Goal: Download file/media

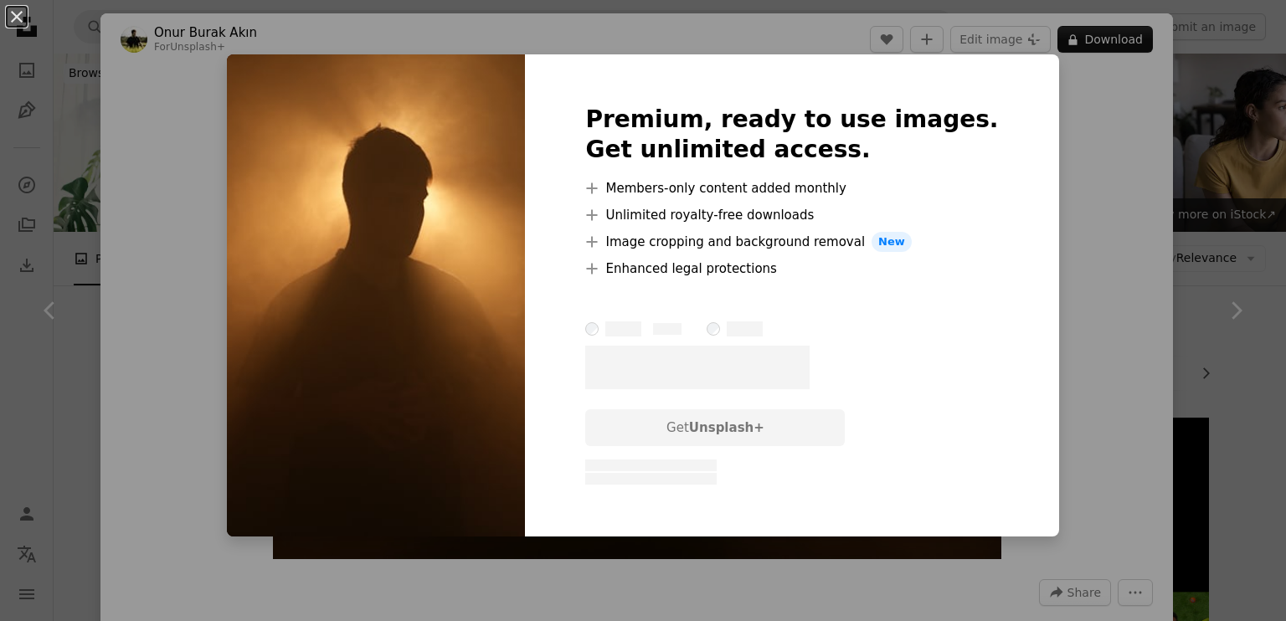
scroll to position [2276, 0]
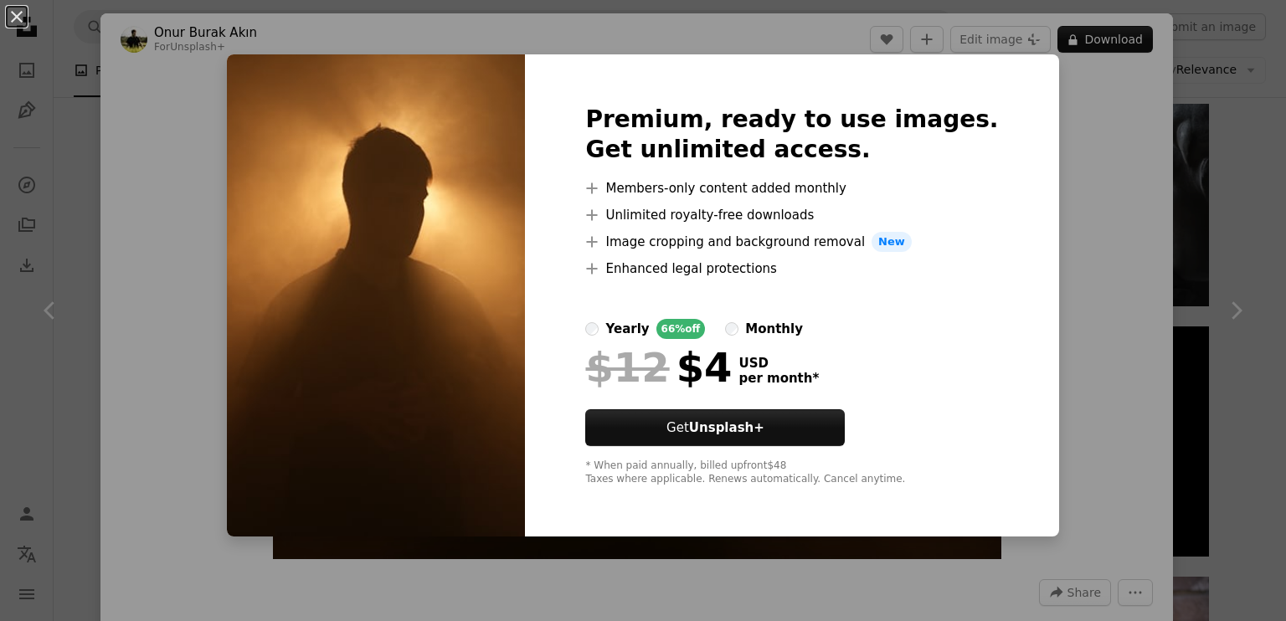
click at [1054, 272] on div "An X shape Premium, ready to use images. Get unlimited access. A plus sign Memb…" at bounding box center [643, 310] width 1286 height 621
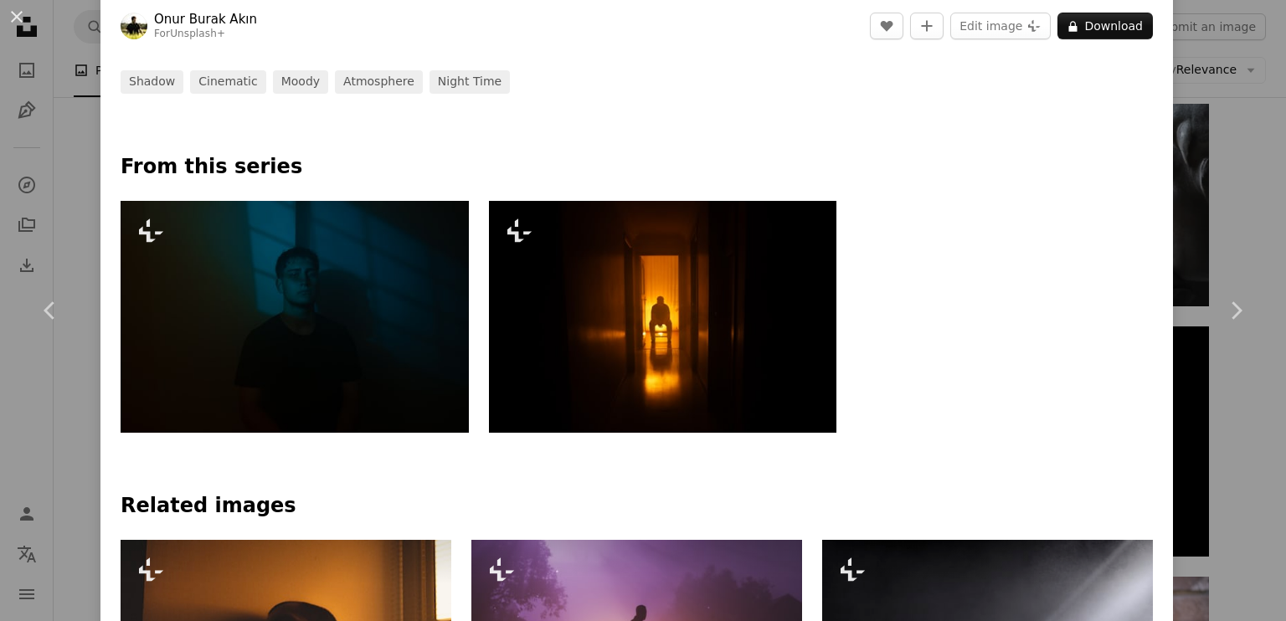
scroll to position [677, 0]
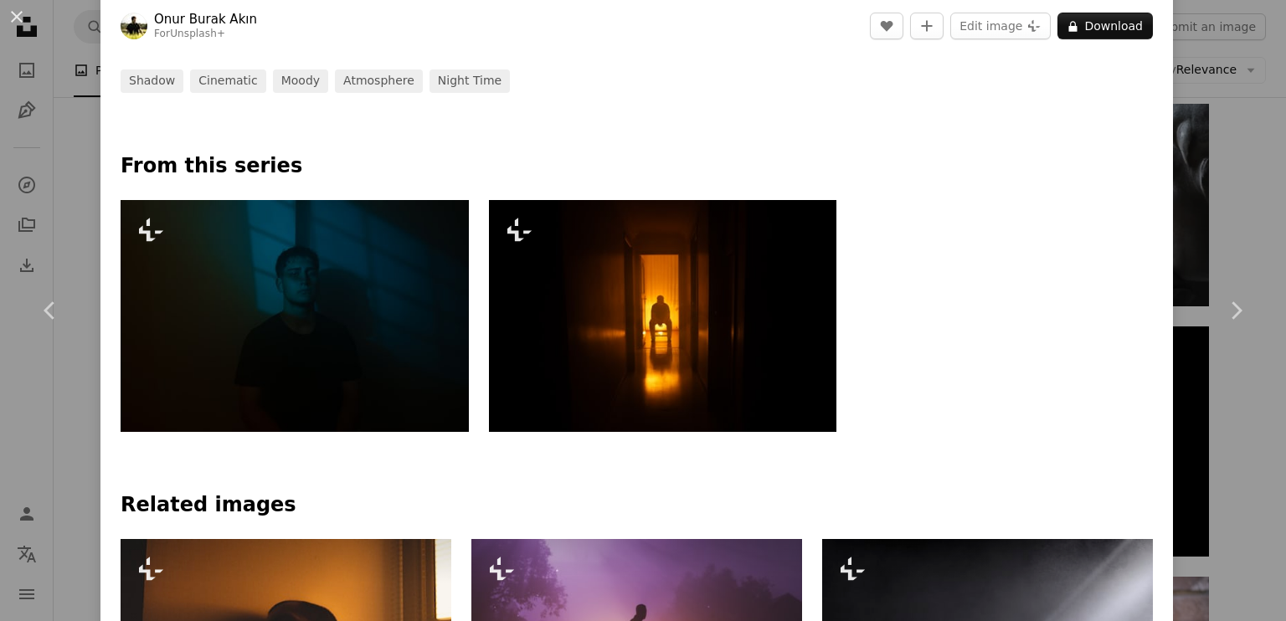
click at [621, 351] on img at bounding box center [663, 316] width 348 height 232
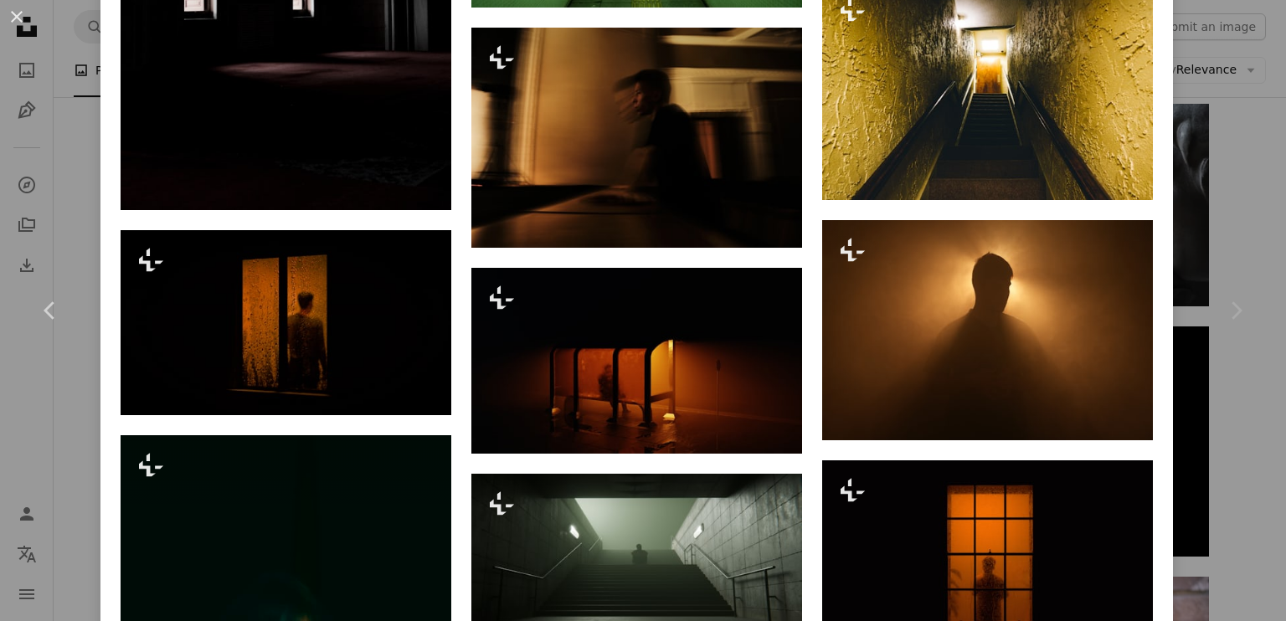
scroll to position [2188, 0]
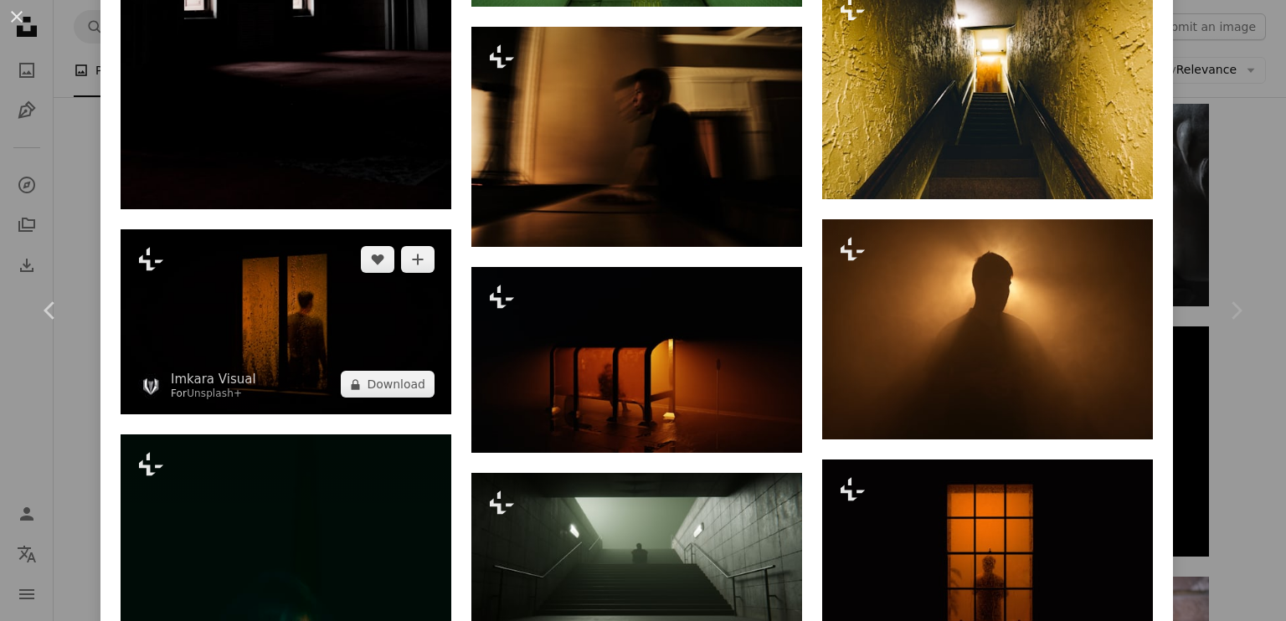
click at [364, 296] on img at bounding box center [286, 321] width 331 height 185
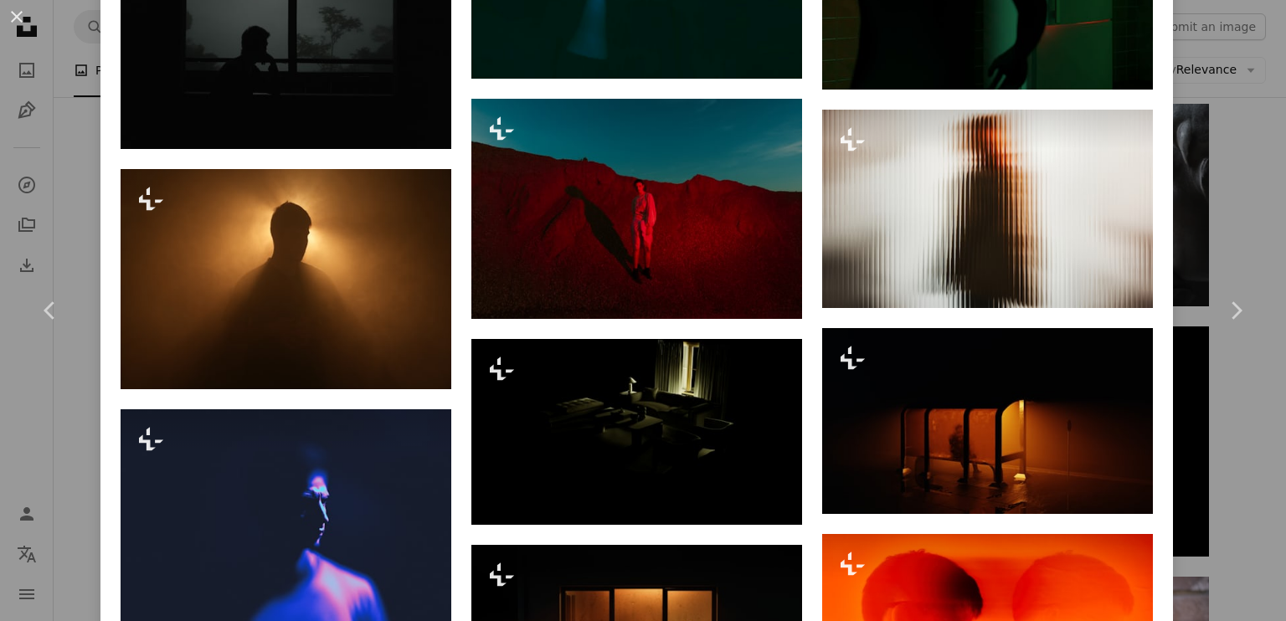
scroll to position [1865, 0]
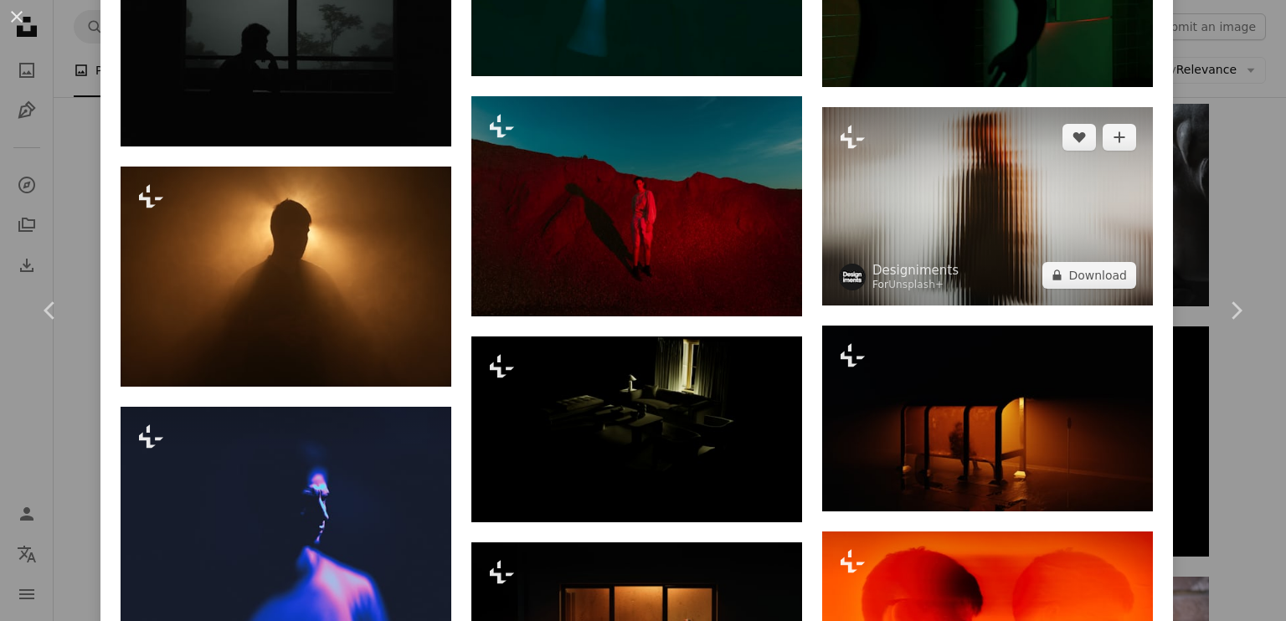
click at [1035, 210] on img at bounding box center [987, 206] width 331 height 198
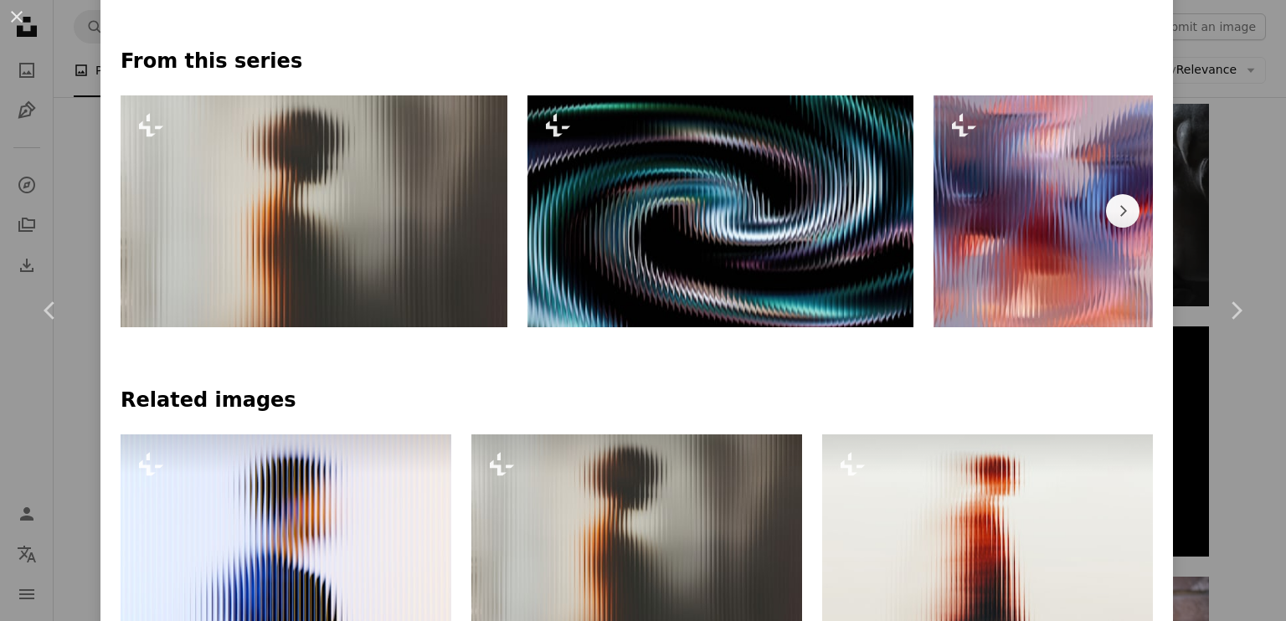
scroll to position [804, 0]
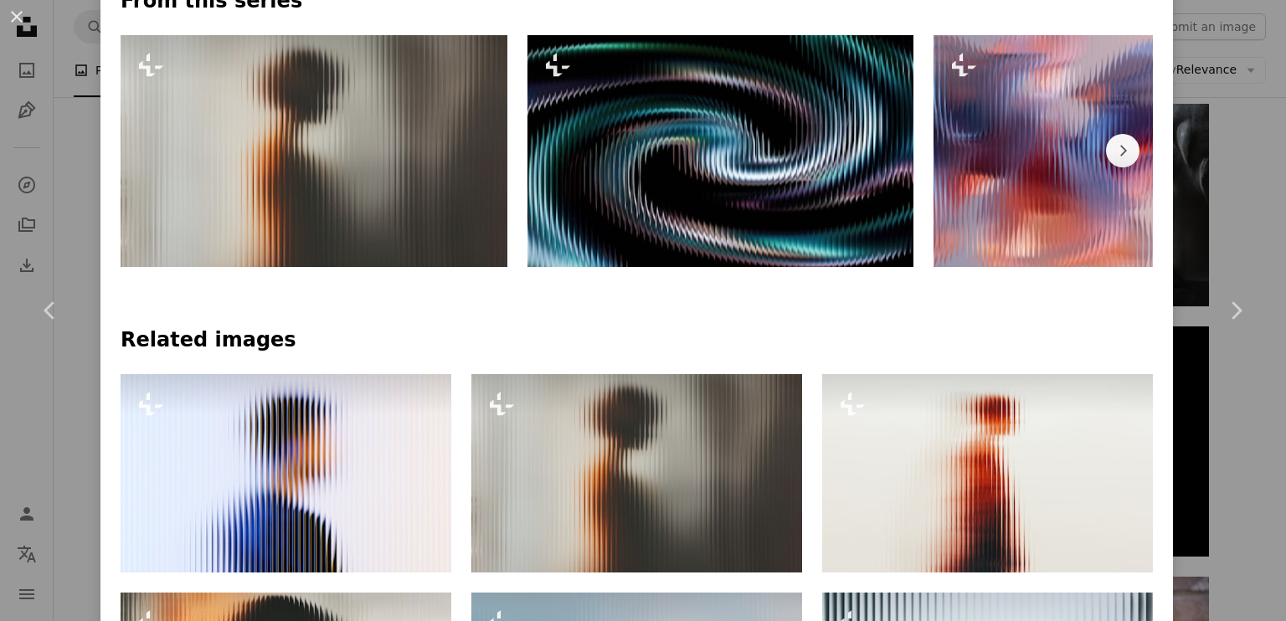
click at [368, 160] on img at bounding box center [314, 151] width 387 height 232
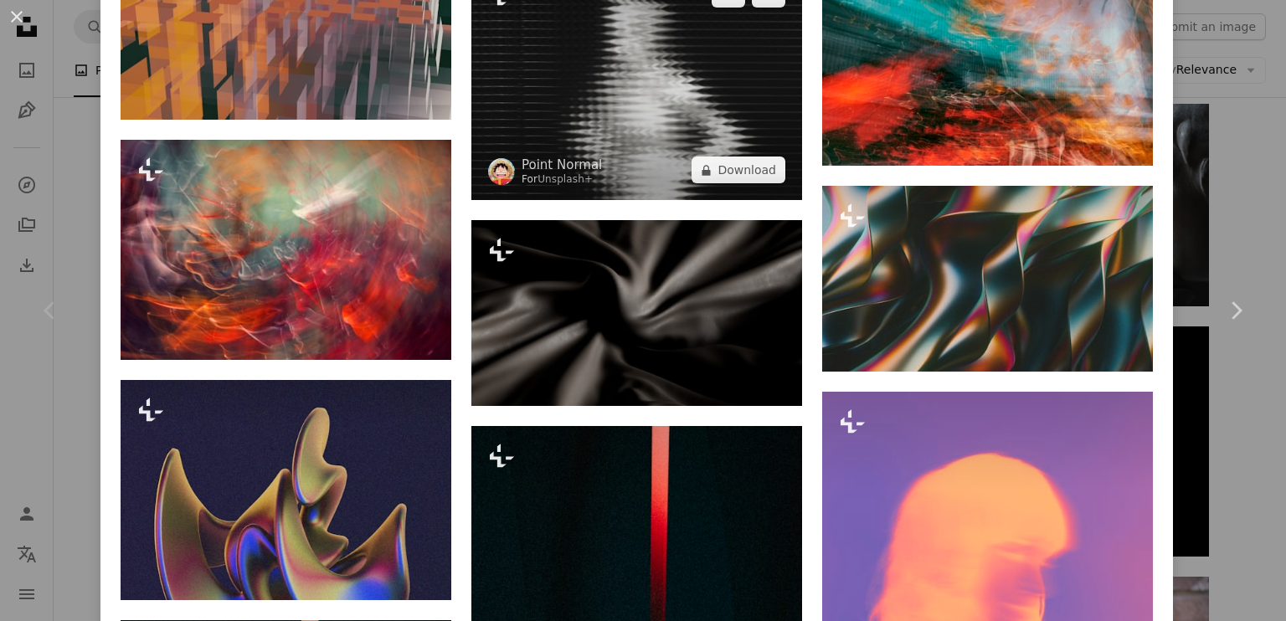
scroll to position [8321, 0]
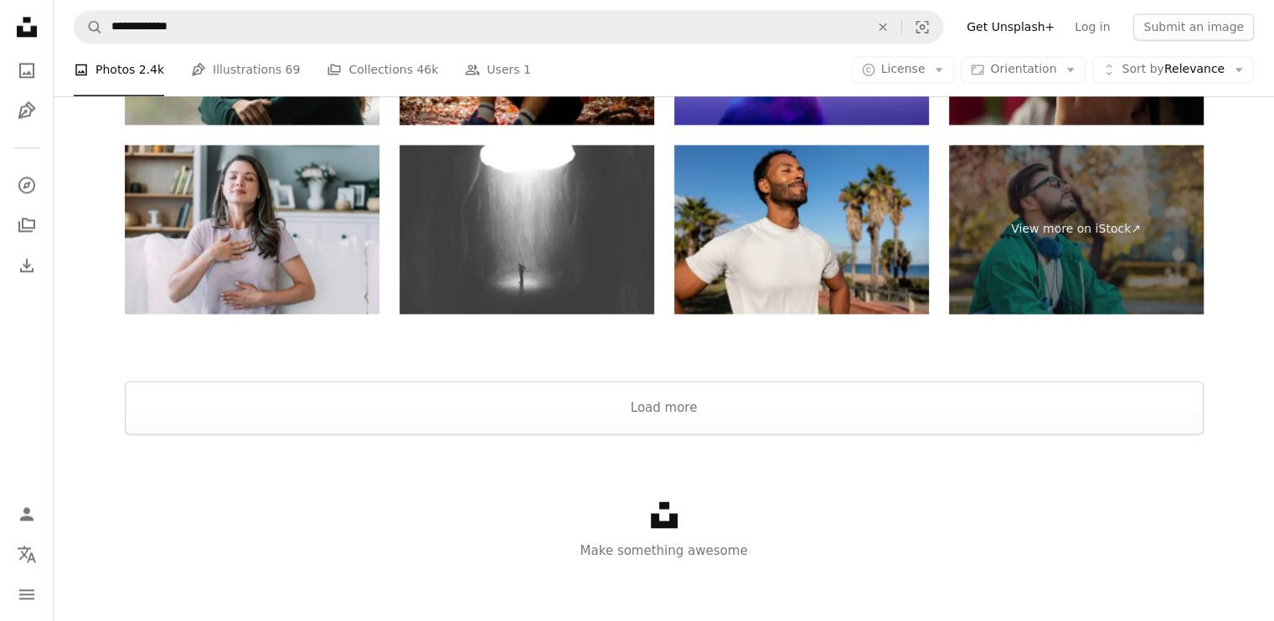
scroll to position [8858, 0]
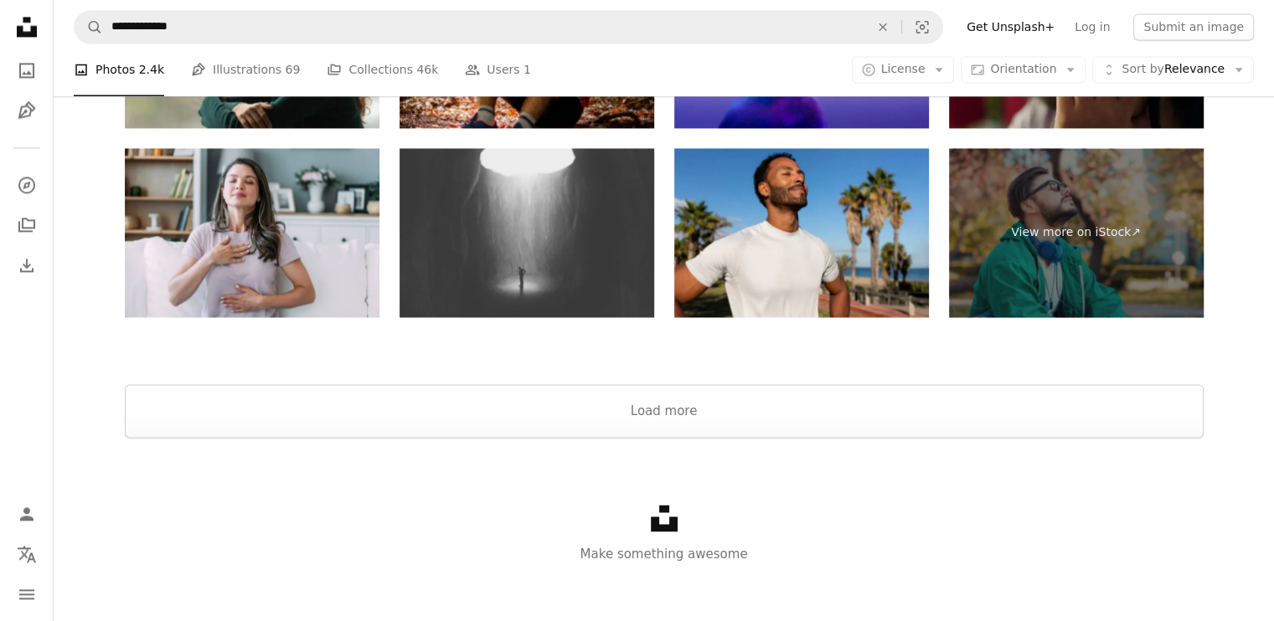
click at [523, 250] on img at bounding box center [526, 233] width 255 height 170
